Goal: Navigation & Orientation: Find specific page/section

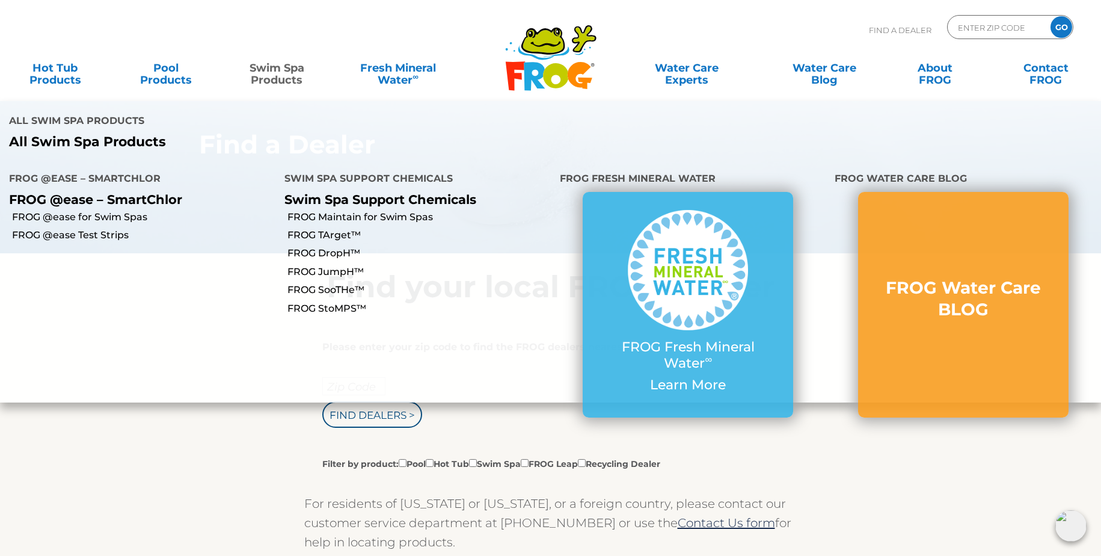
click at [277, 73] on link "Swim Spa Products" at bounding box center [276, 68] width 86 height 24
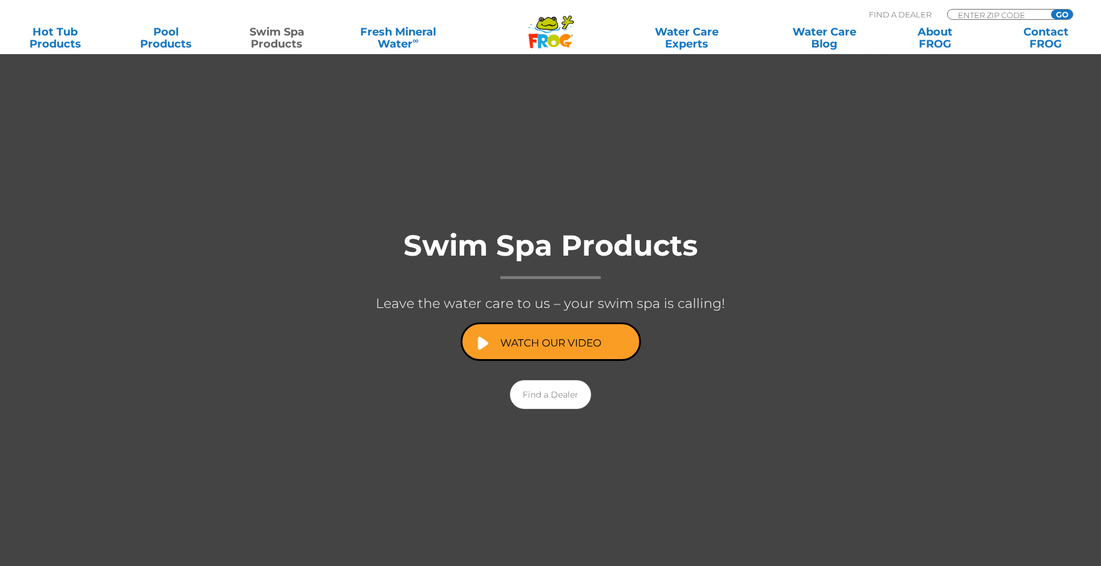
scroll to position [123, 0]
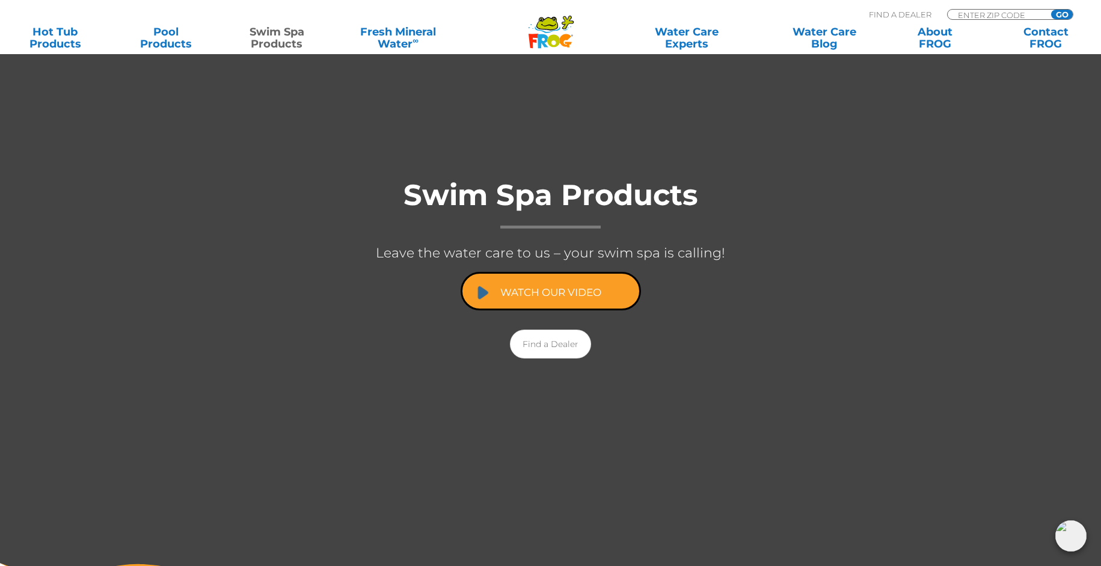
click at [579, 296] on link "Watch Our Video" at bounding box center [551, 291] width 180 height 38
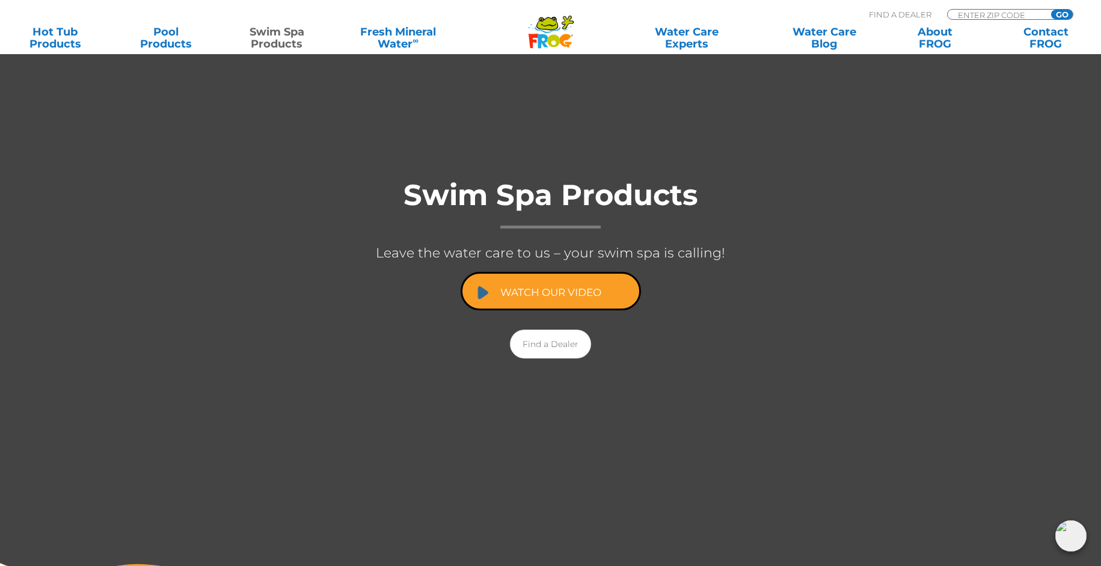
click at [566, 299] on link "Watch Our Video" at bounding box center [551, 291] width 180 height 38
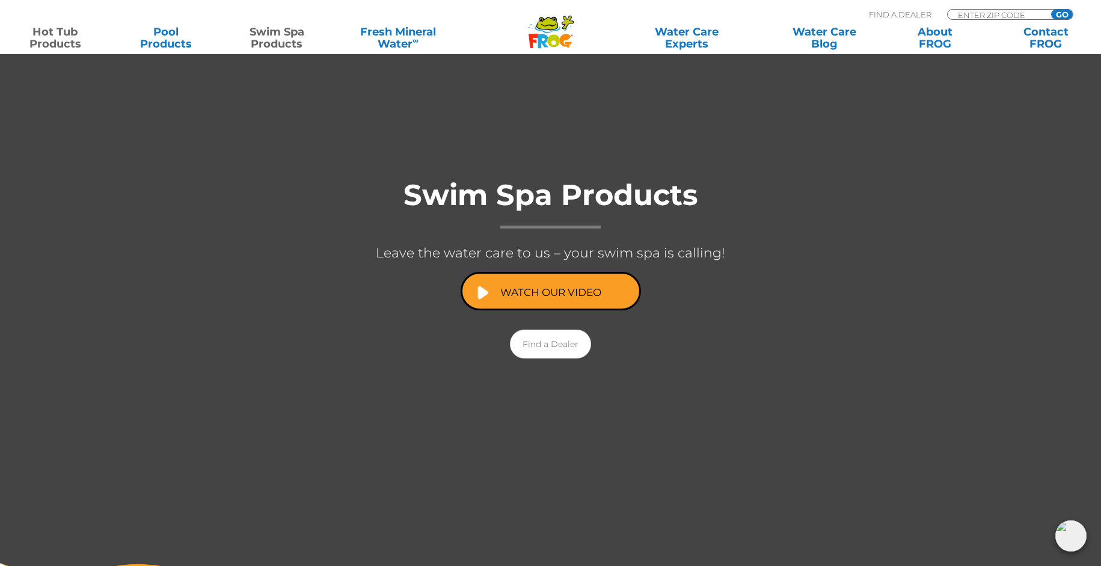
click at [32, 34] on link "Hot Tub Products" at bounding box center [55, 38] width 86 height 24
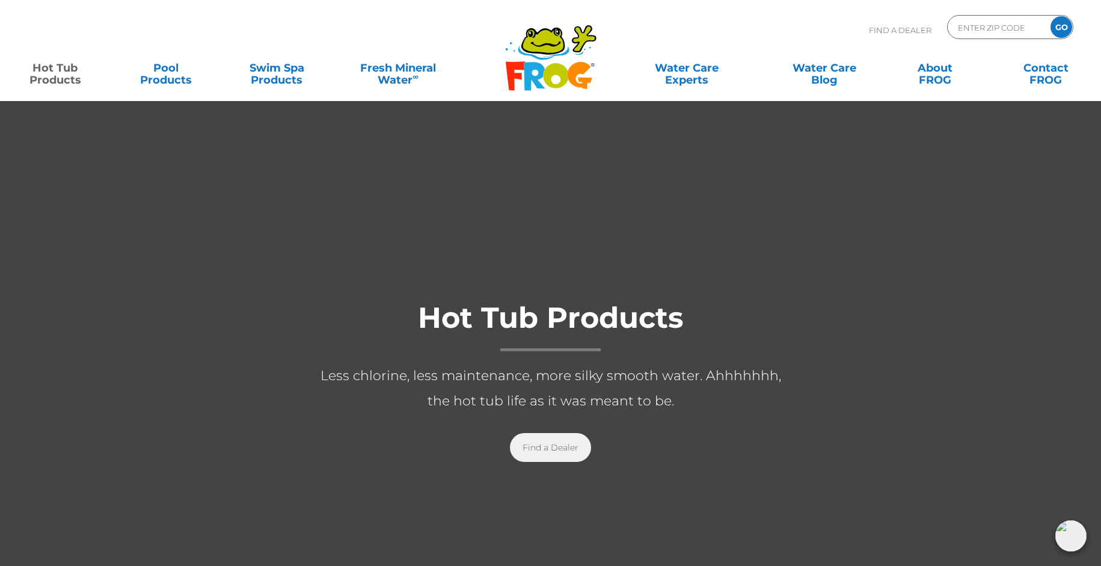
click at [561, 441] on link "Find a Dealer" at bounding box center [550, 447] width 81 height 29
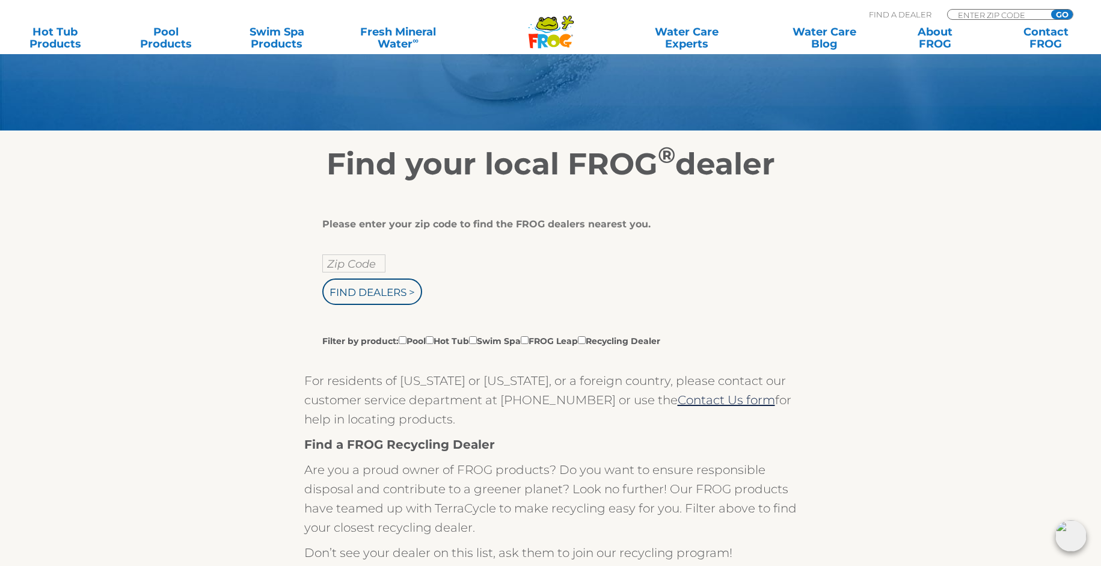
scroll to position [245, 0]
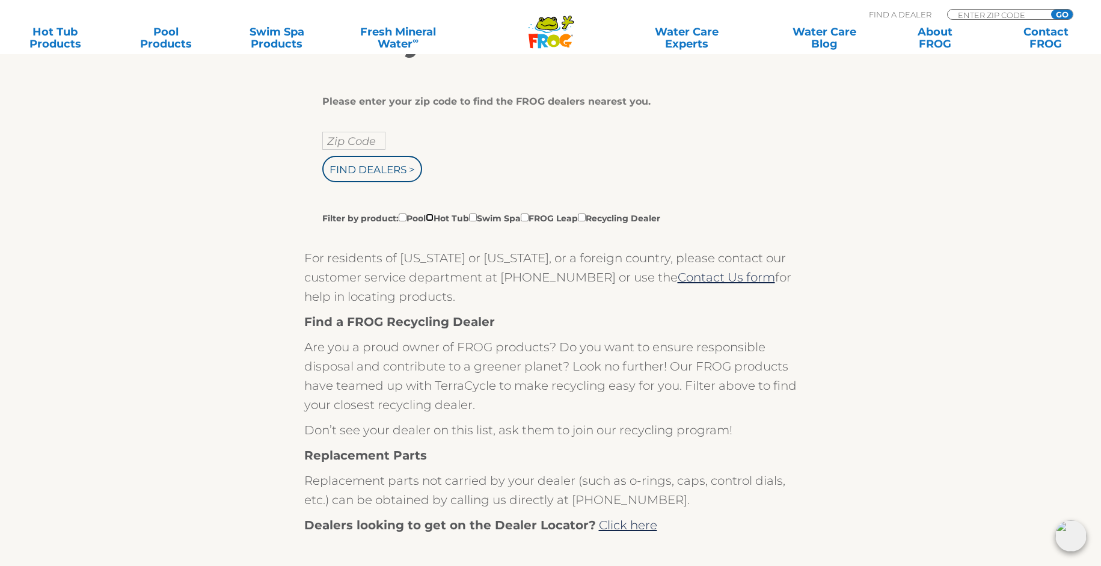
click at [433, 221] on input "Filter by product: Pool Hot Tub Swim Spa FROG Leap Recycling Dealer" at bounding box center [430, 217] width 8 height 8
checkbox input "true"
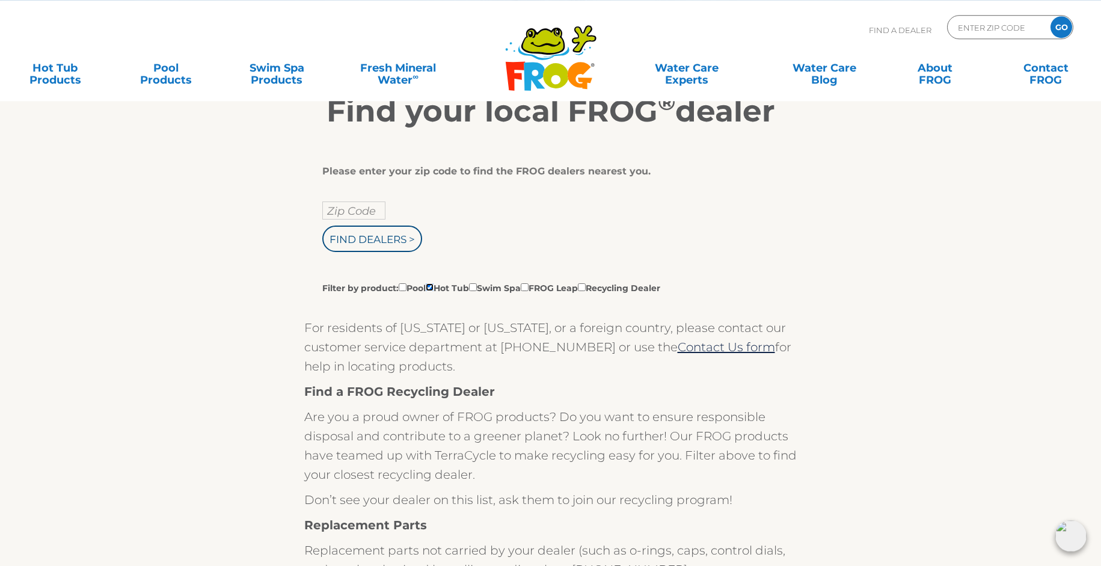
scroll to position [0, 0]
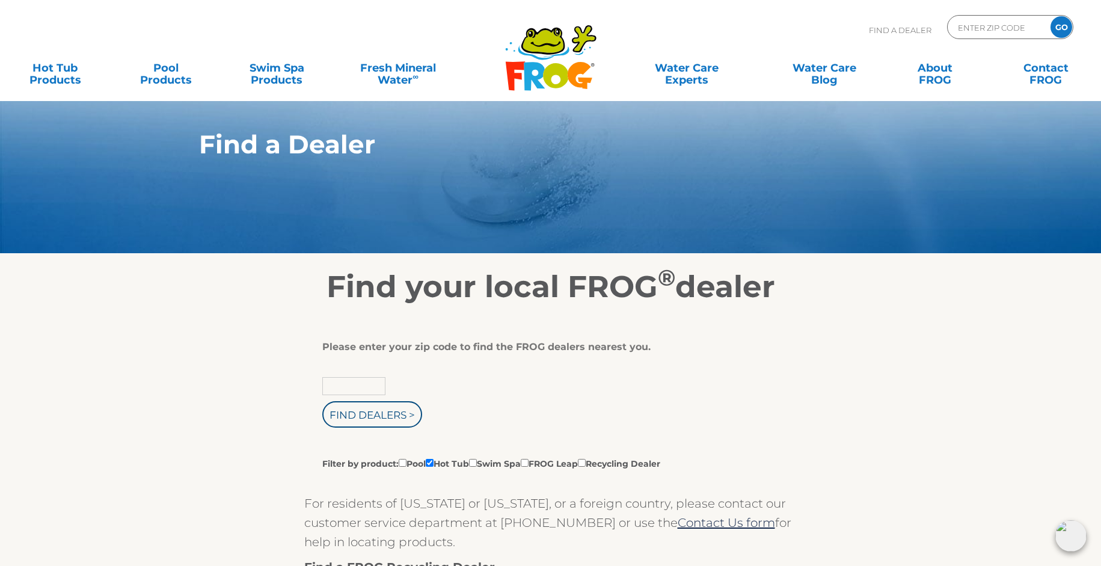
click at [366, 388] on input "text" at bounding box center [353, 386] width 63 height 18
type input "71603"
click at [407, 418] on input "Find Dealers >" at bounding box center [372, 414] width 100 height 26
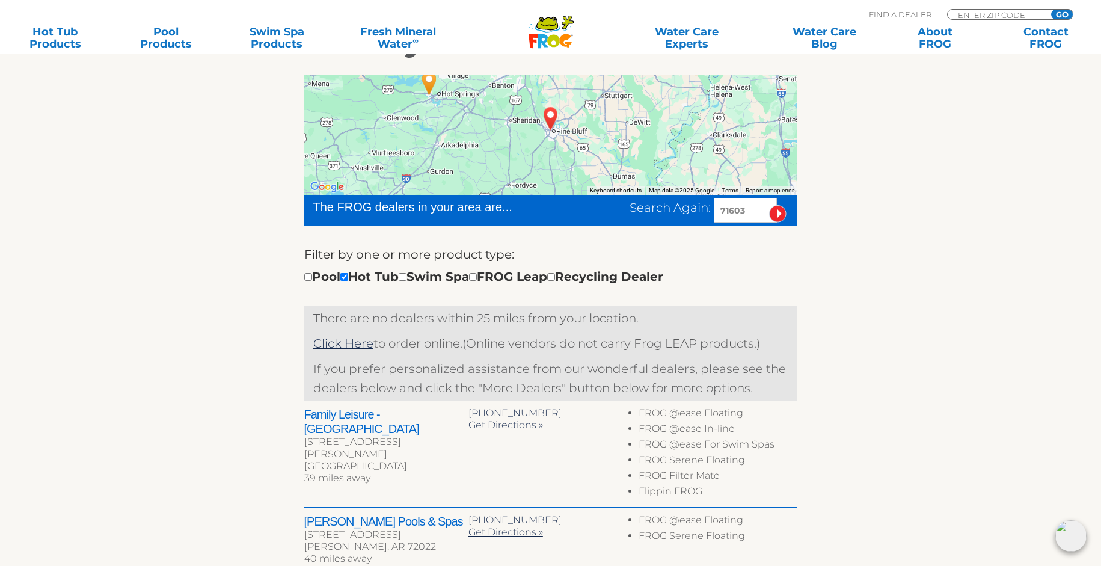
scroll to position [123, 0]
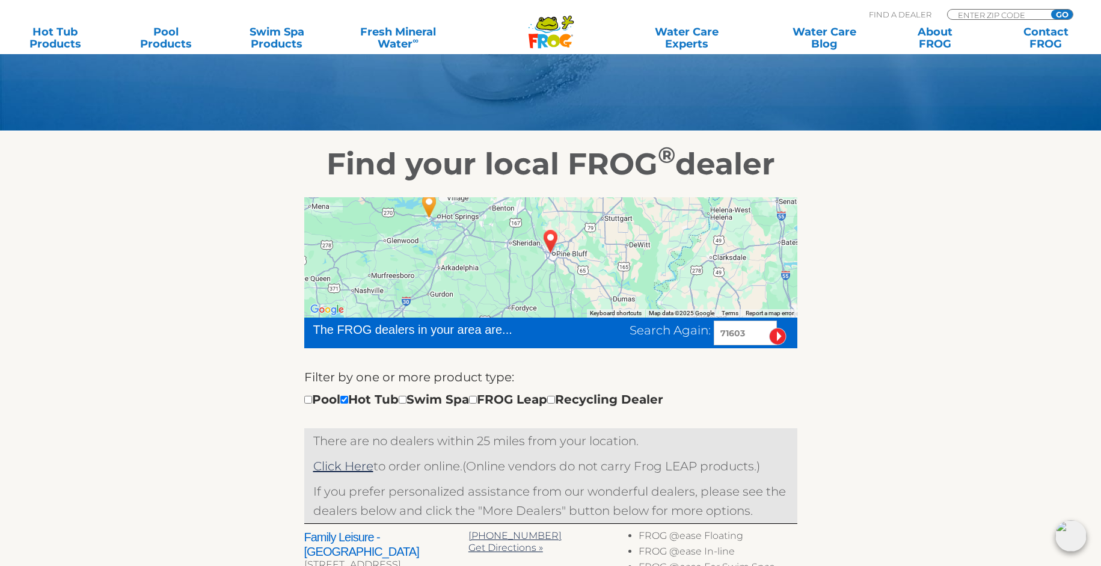
click at [551, 245] on img "PINE BLUFF, AR 71603" at bounding box center [551, 241] width 28 height 32
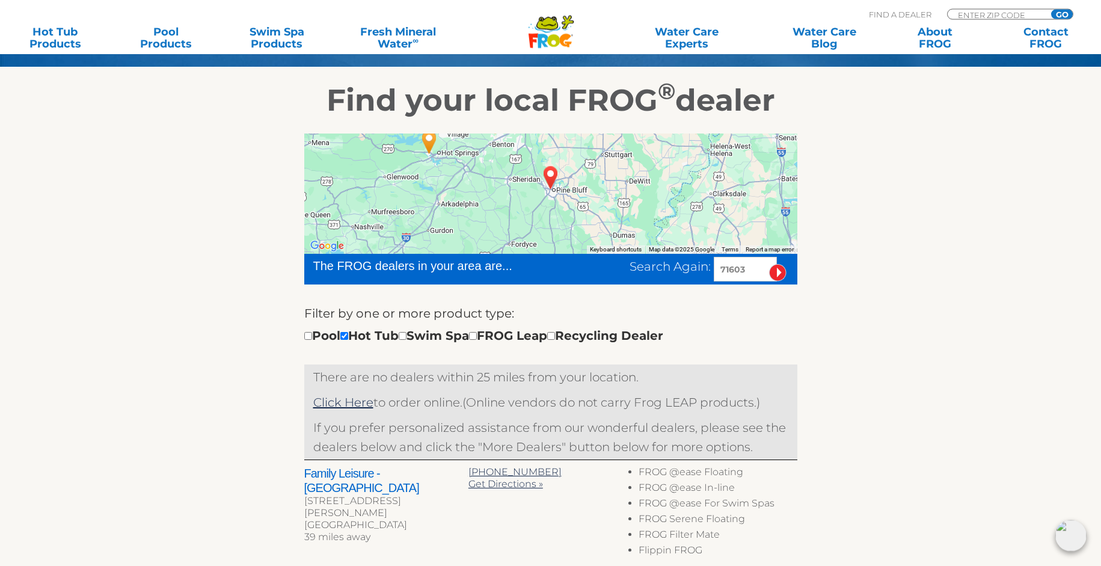
scroll to position [245, 0]
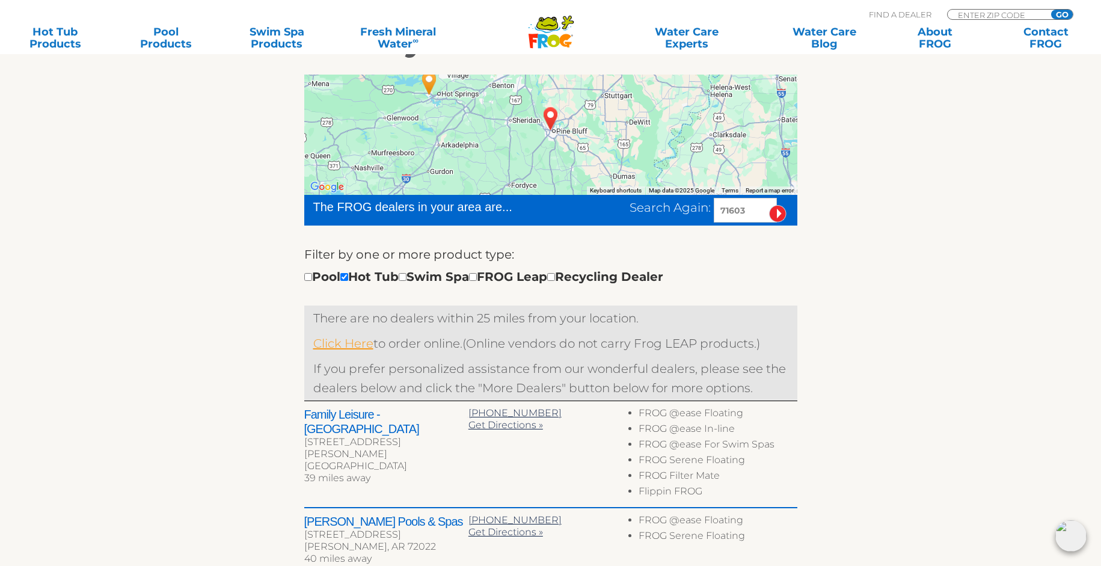
click at [358, 337] on link "Click Here" at bounding box center [343, 343] width 60 height 14
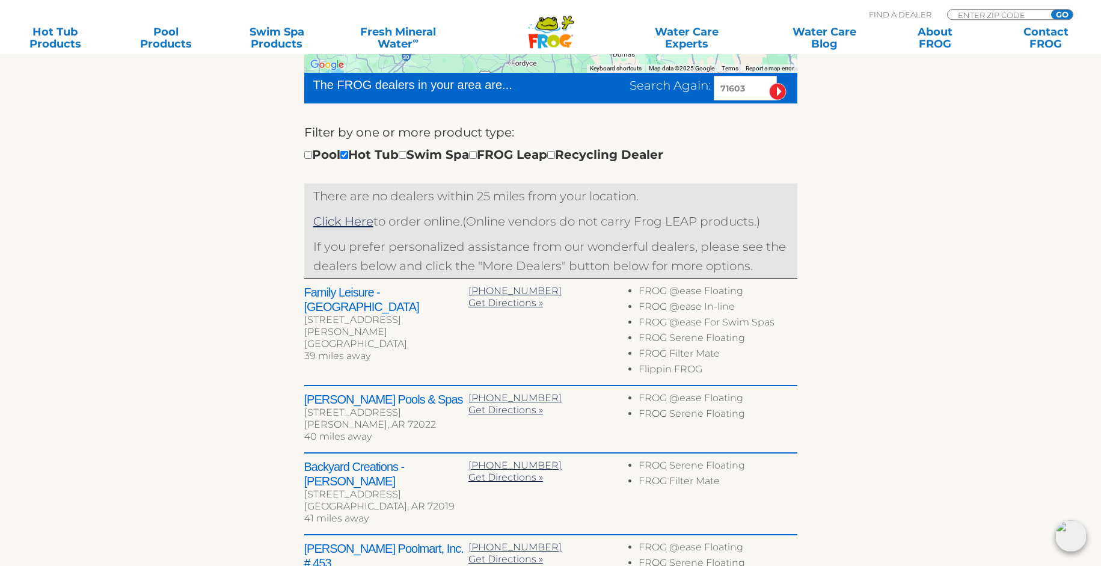
scroll to position [368, 0]
